Goal: Find contact information: Find contact information

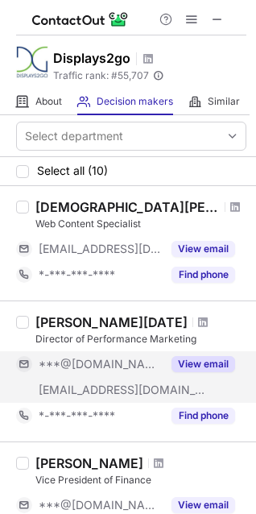
click at [201, 365] on button "View email" at bounding box center [204, 364] width 64 height 16
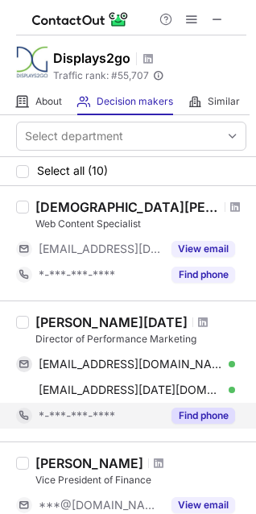
click at [203, 423] on button "Find phone" at bounding box center [204, 416] width 64 height 16
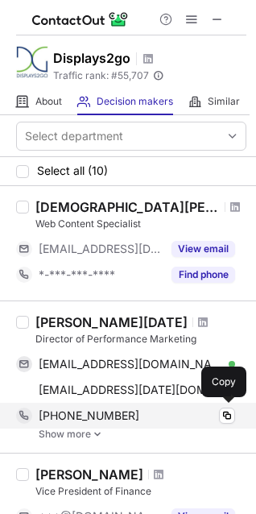
scroll to position [81, 0]
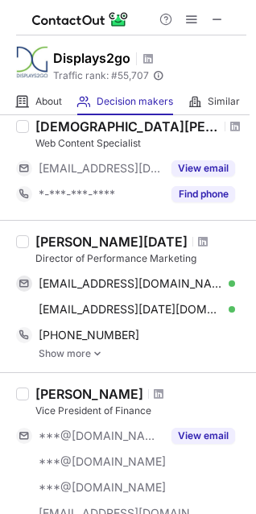
click at [80, 356] on link "Show more" at bounding box center [143, 353] width 208 height 11
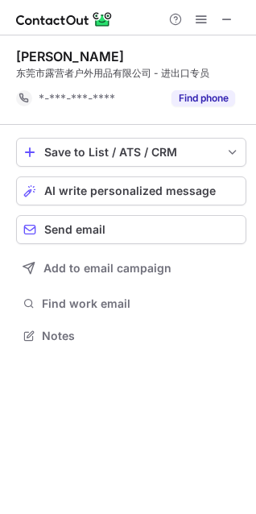
scroll to position [325, 256]
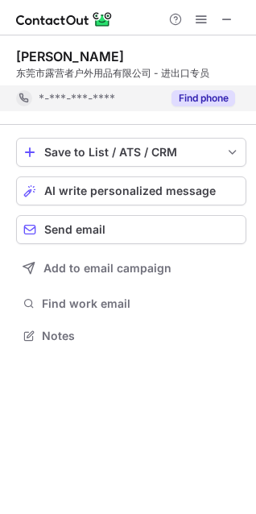
click at [195, 91] on button "Find phone" at bounding box center [204, 98] width 64 height 16
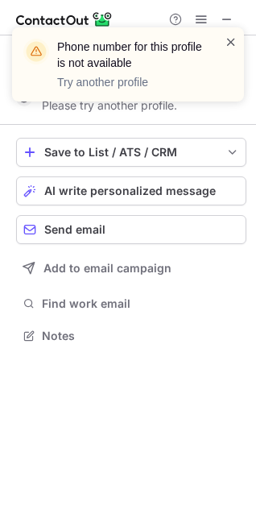
click at [227, 35] on span at bounding box center [231, 42] width 13 height 16
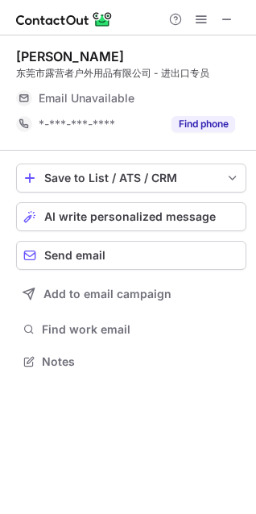
scroll to position [351, 256]
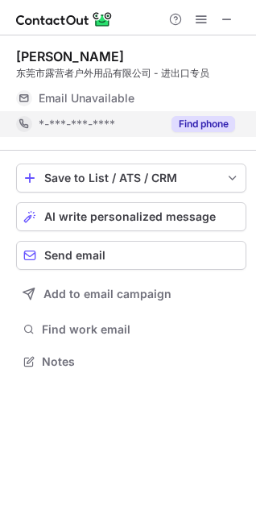
click at [205, 121] on button "Find phone" at bounding box center [204, 124] width 64 height 16
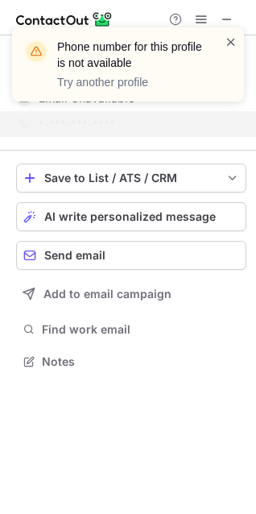
click at [229, 40] on span at bounding box center [231, 42] width 13 height 16
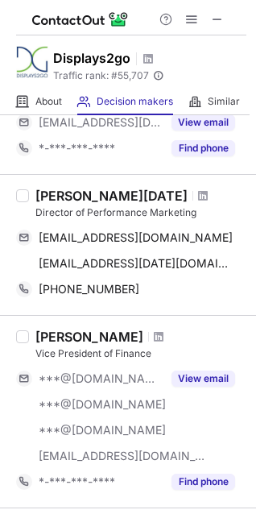
scroll to position [161, 0]
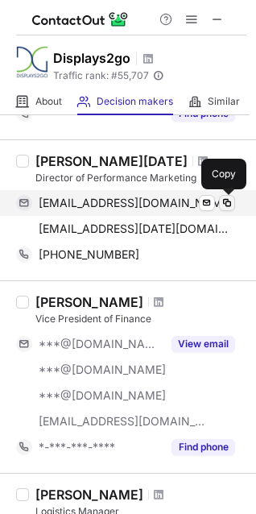
click at [228, 200] on span at bounding box center [227, 203] width 13 height 13
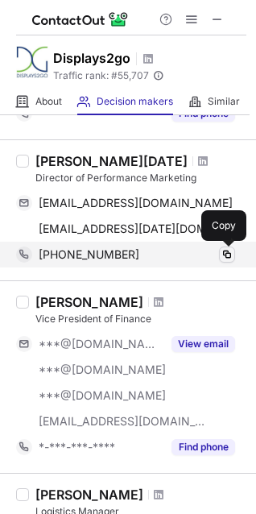
click at [226, 252] on span at bounding box center [227, 254] width 13 height 13
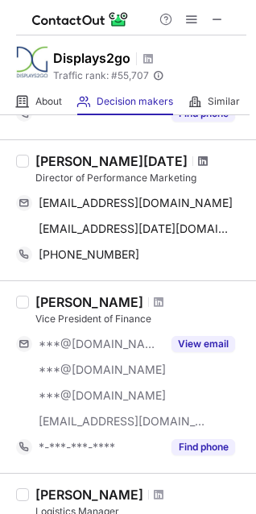
click at [198, 157] on span at bounding box center [203, 161] width 10 height 13
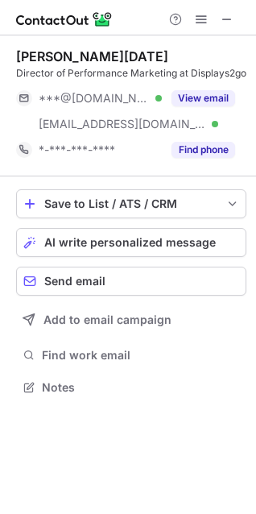
scroll to position [377, 256]
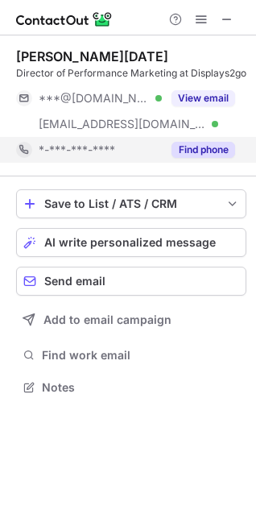
click at [198, 150] on button "Find phone" at bounding box center [204, 150] width 64 height 16
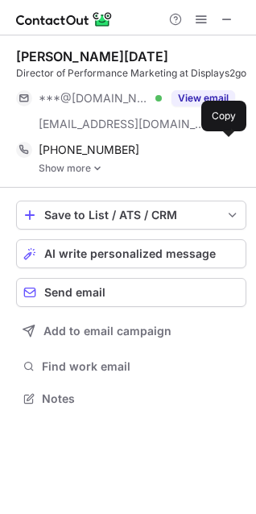
scroll to position [388, 256]
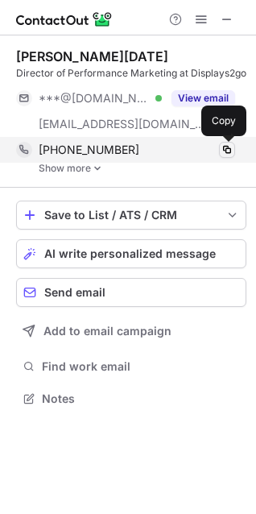
click at [230, 149] on span at bounding box center [227, 150] width 13 height 13
